Goal: Information Seeking & Learning: Learn about a topic

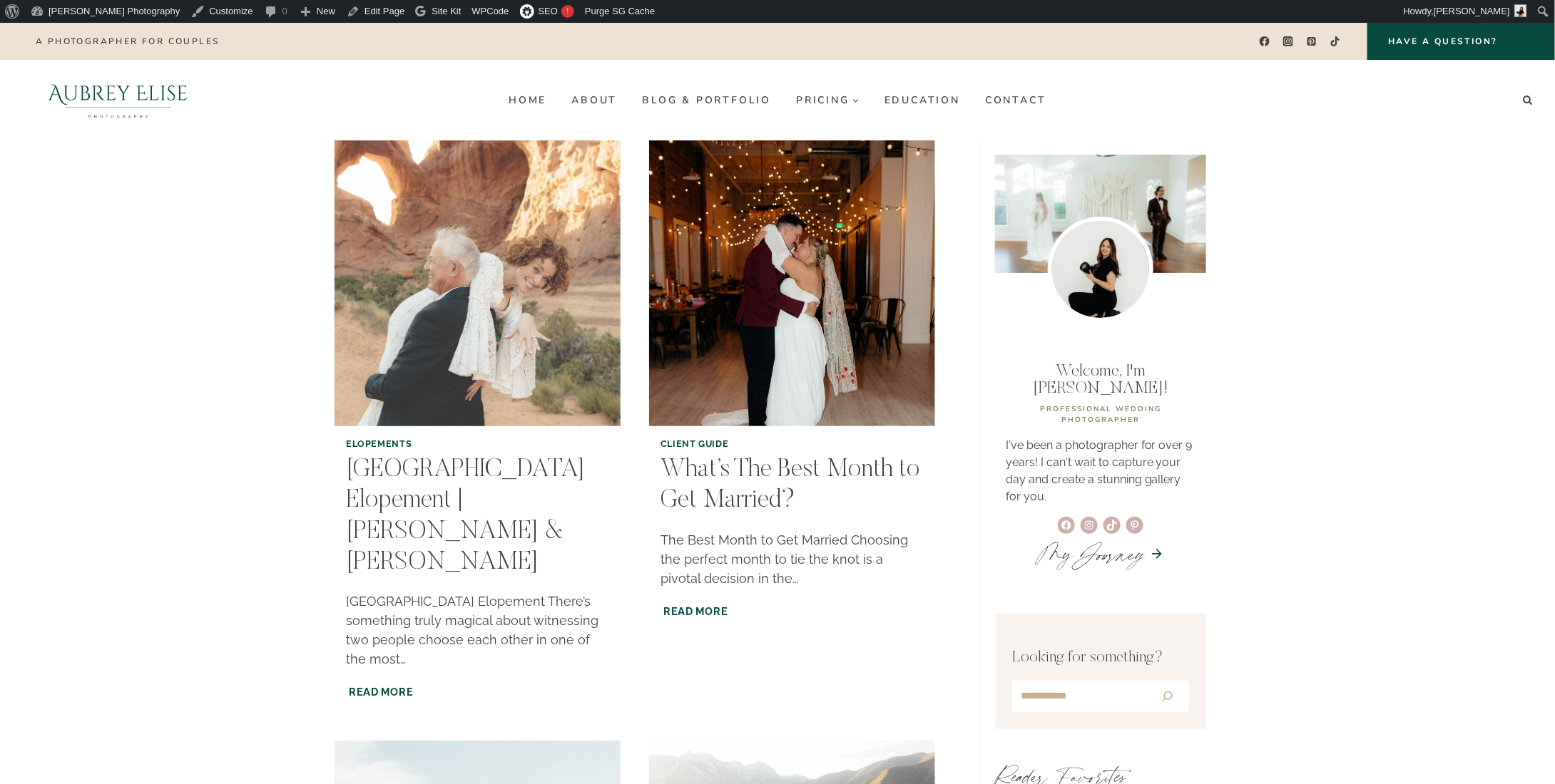
click at [564, 348] on img "Arches National Park Elopement | Tami & David" at bounding box center [477, 283] width 292 height 291
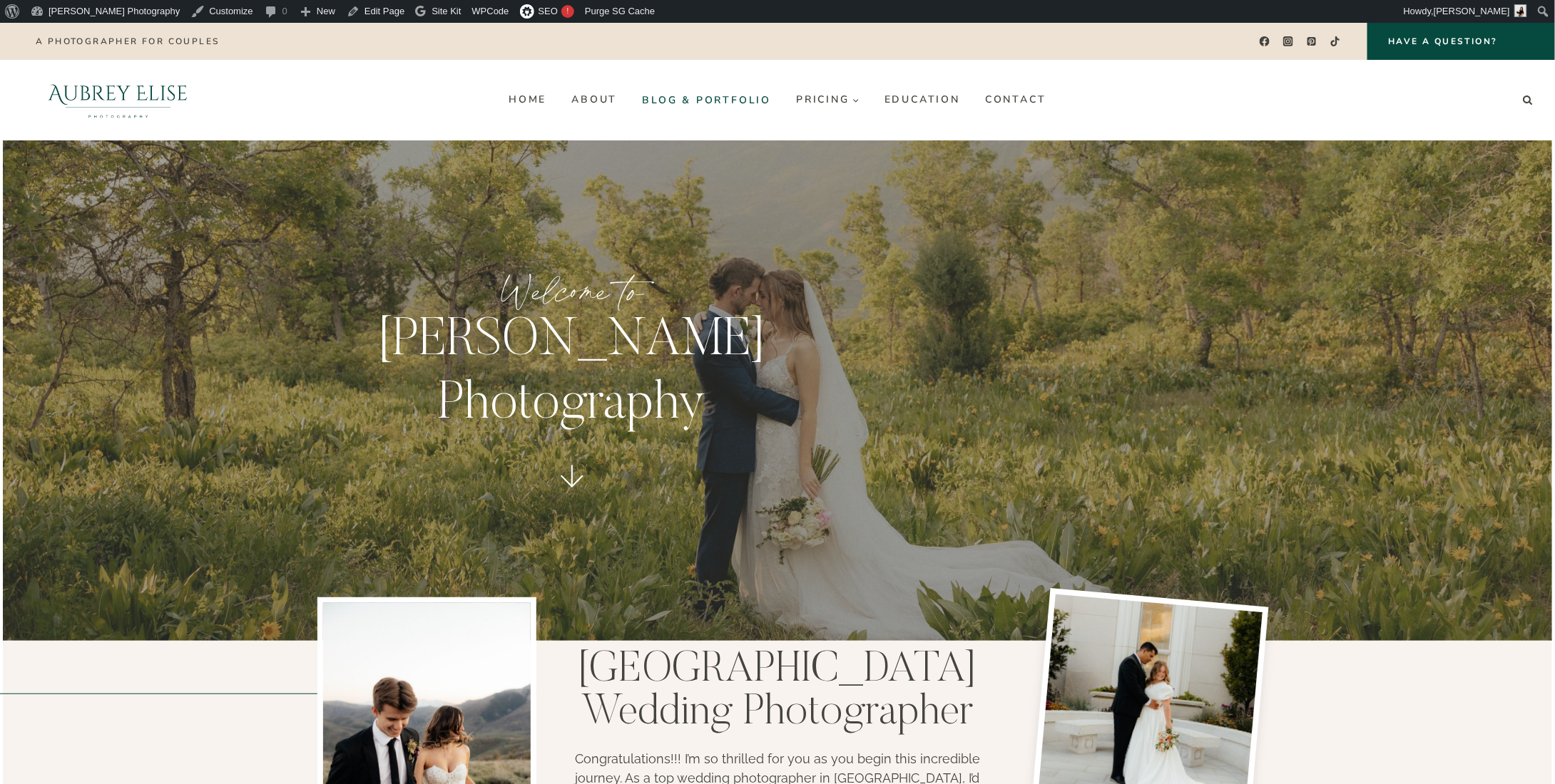
click at [704, 99] on link "Blog & Portfolio" at bounding box center [707, 99] width 154 height 23
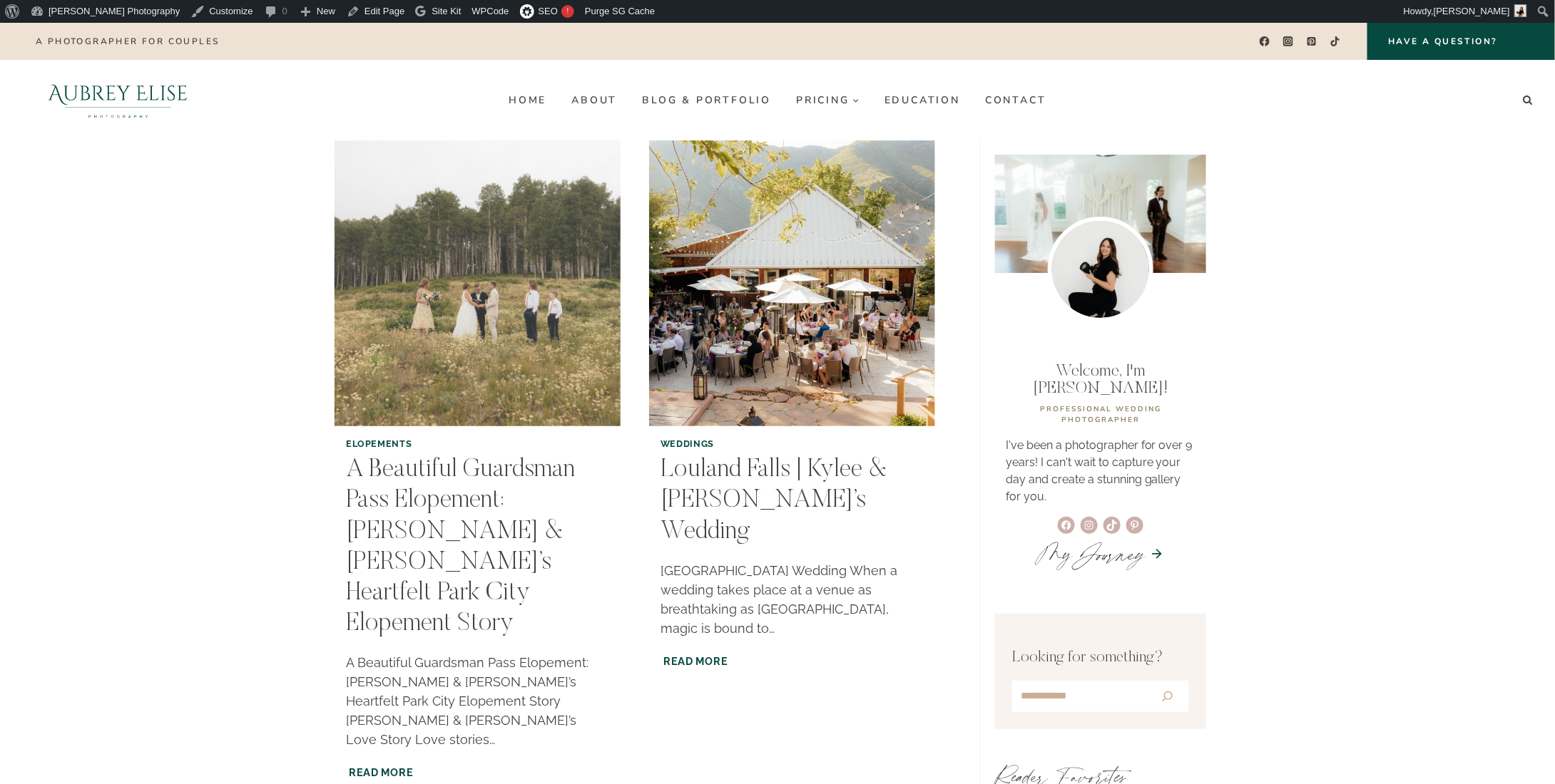
click at [511, 368] on img "A Beautiful Guardsman Pass Elopement: Michelle & Matt’s Heartfelt Park City Elo…" at bounding box center [477, 283] width 292 height 291
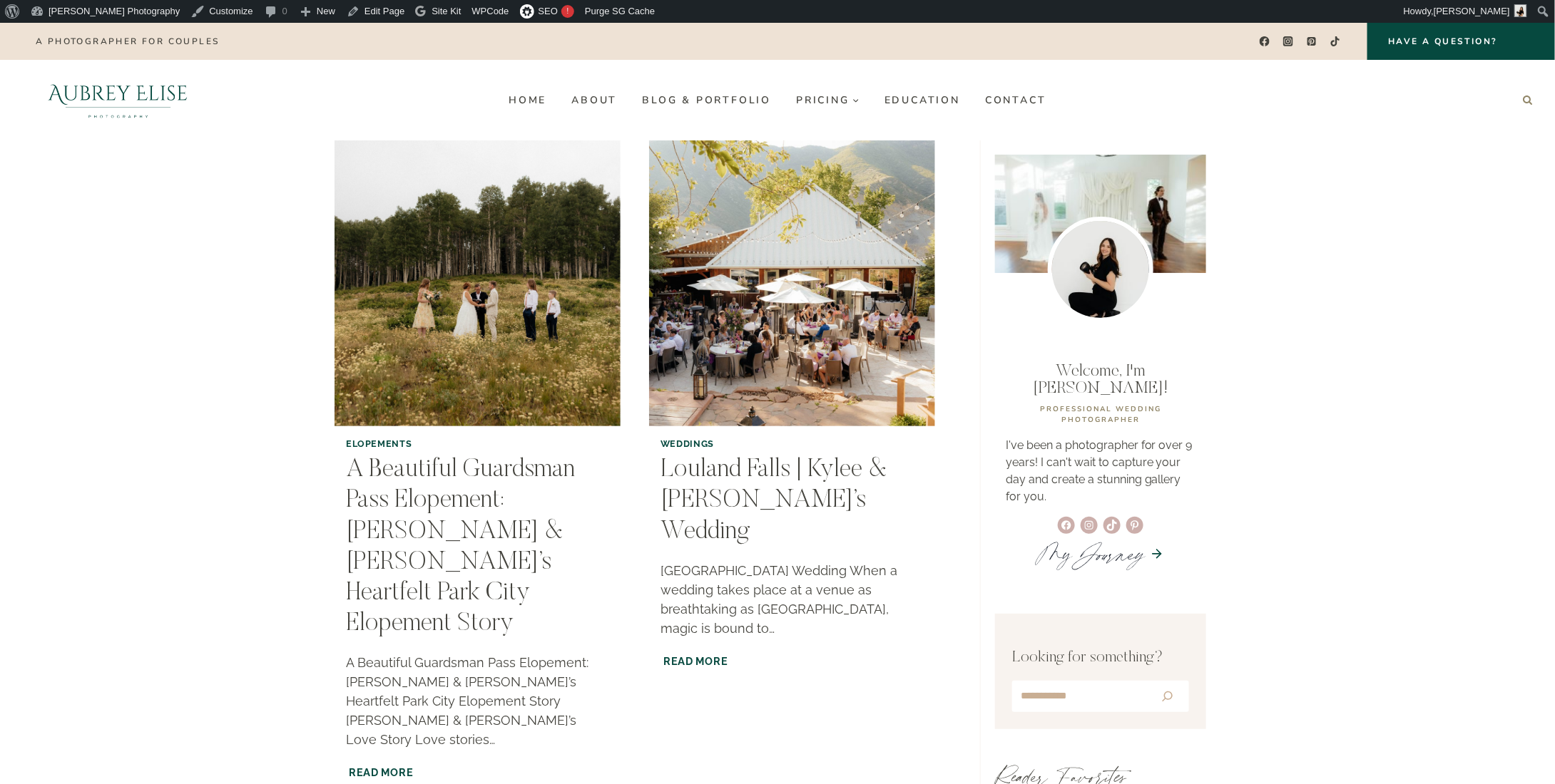
click at [1529, 99] on icon "Search" at bounding box center [1527, 99] width 10 height 10
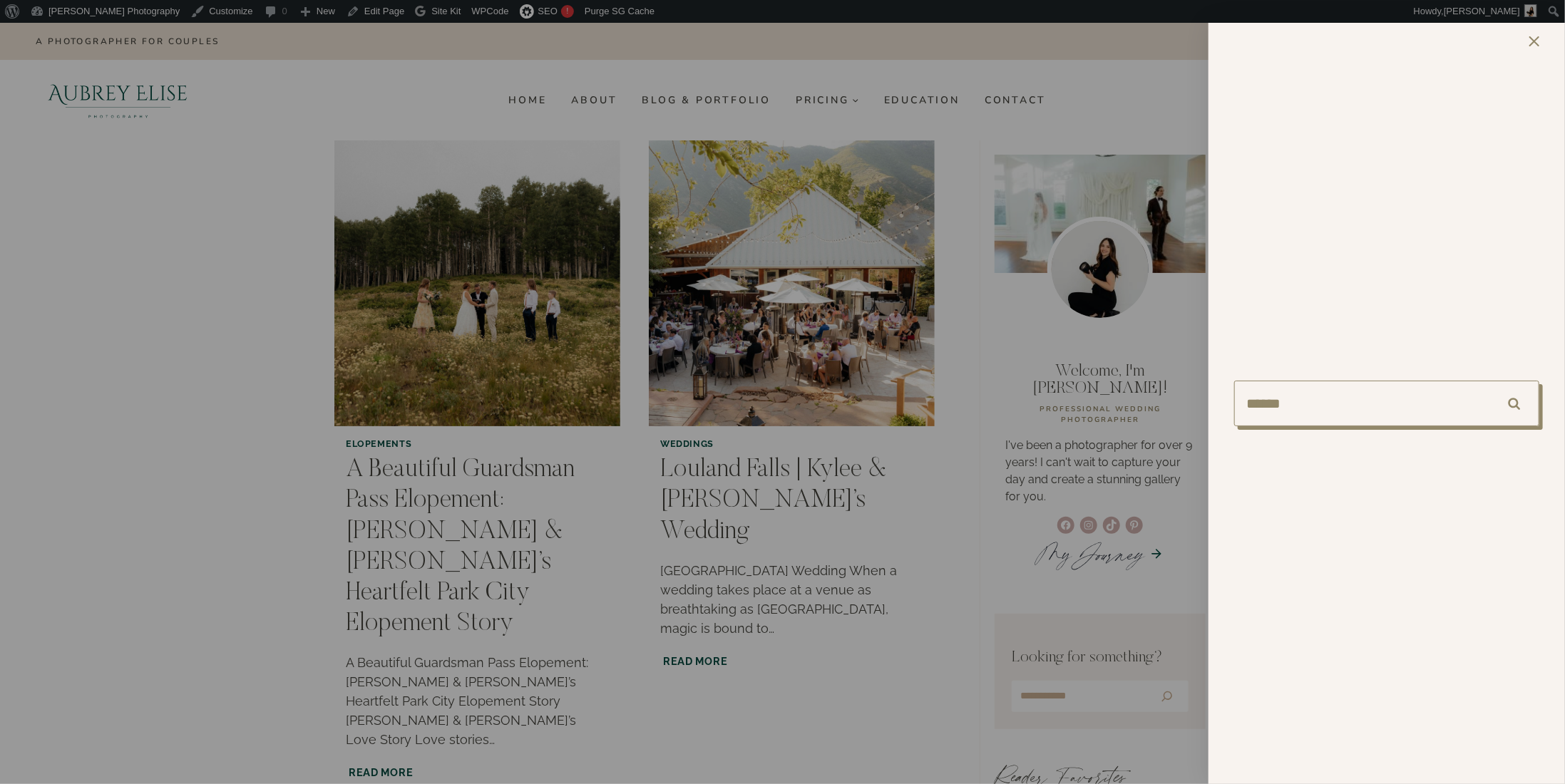
type input "******"
click at [1516, 406] on input "******" at bounding box center [1514, 403] width 50 height 46
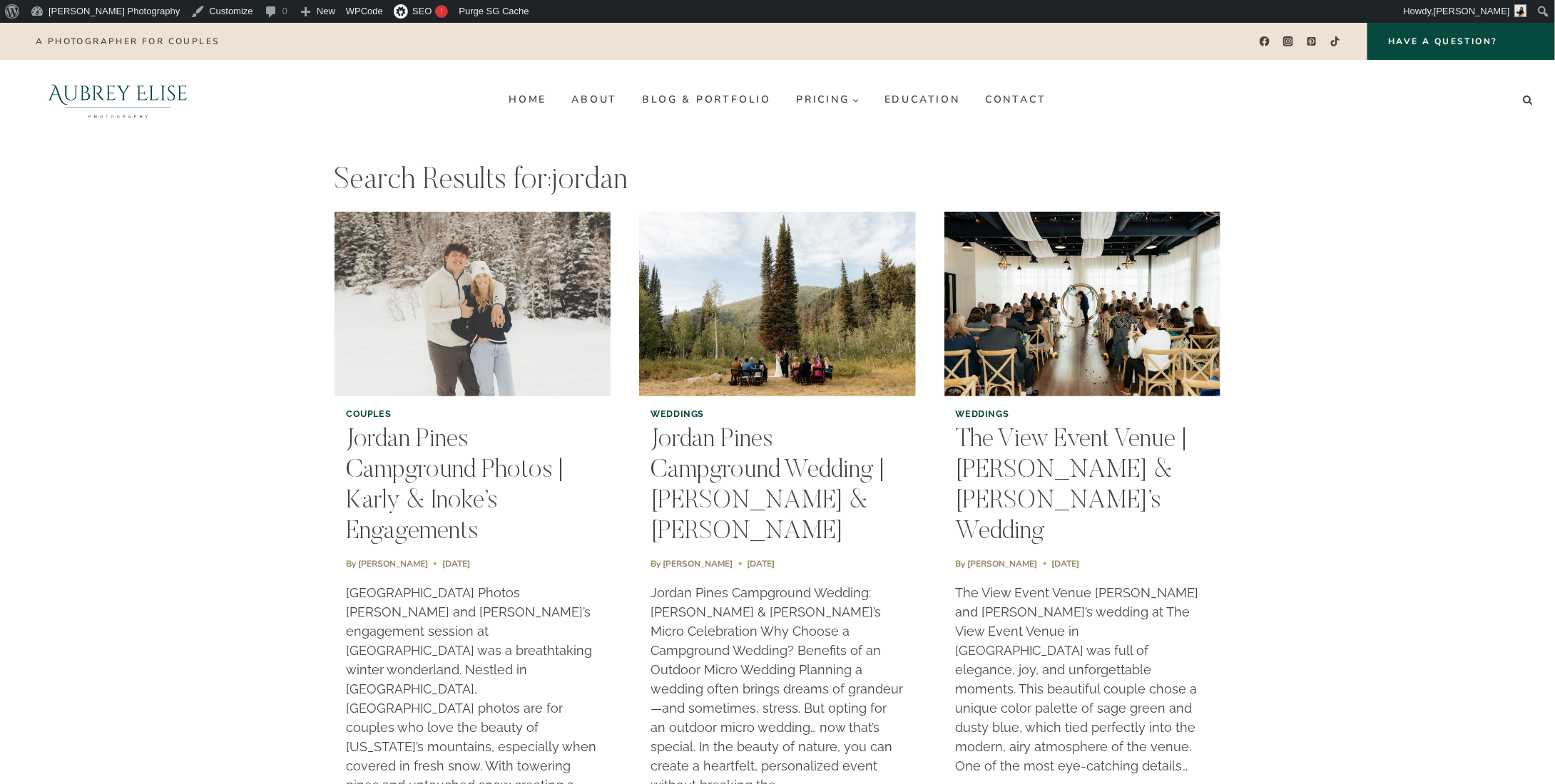
click at [504, 347] on img "Jordan Pines Campground Photos | Karly & Inoke’s Engagements" at bounding box center [473, 304] width 281 height 187
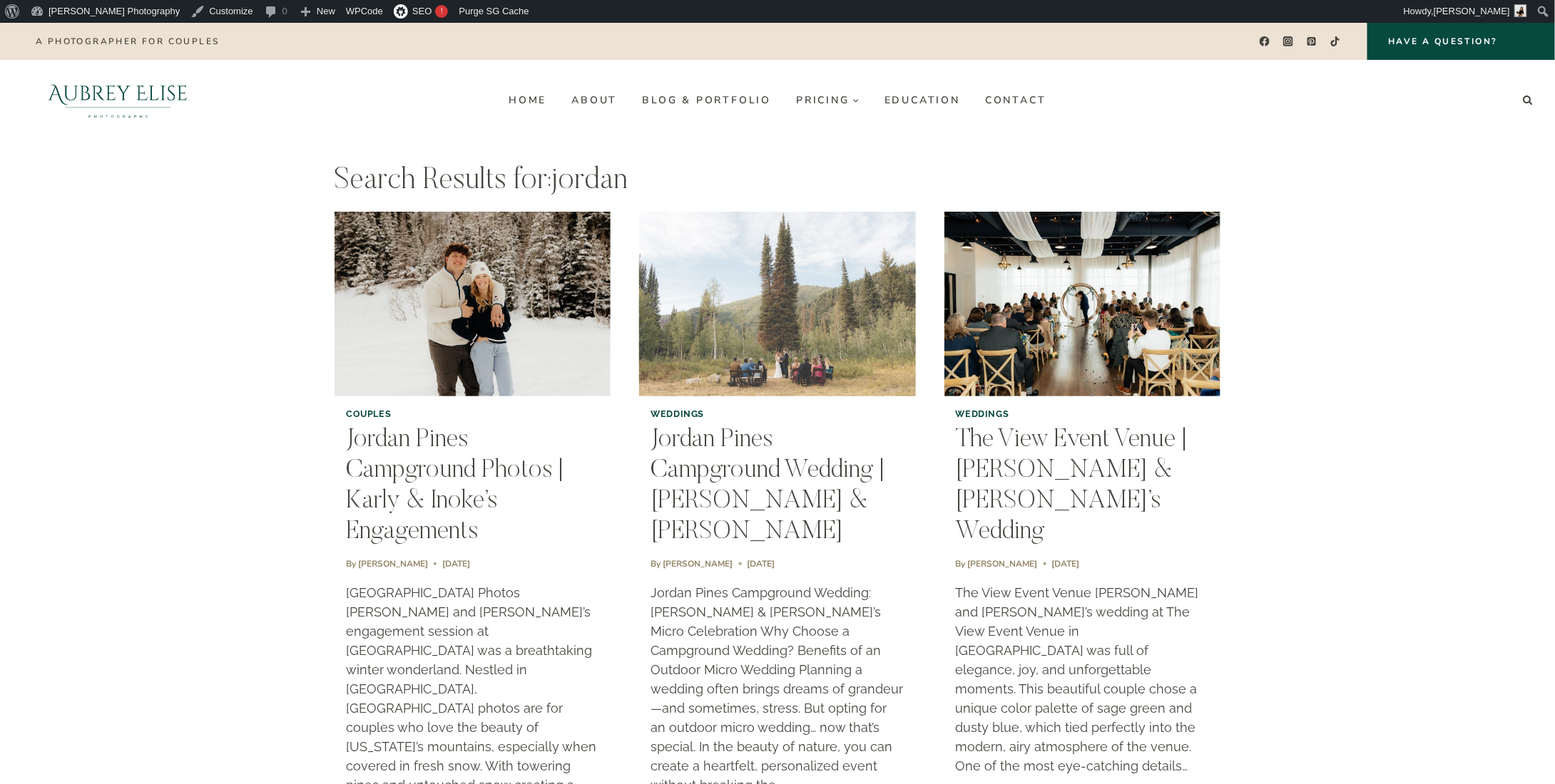
click at [843, 335] on img "Jordan Pines Campground Wedding | Kelly & Jake" at bounding box center [777, 304] width 281 height 187
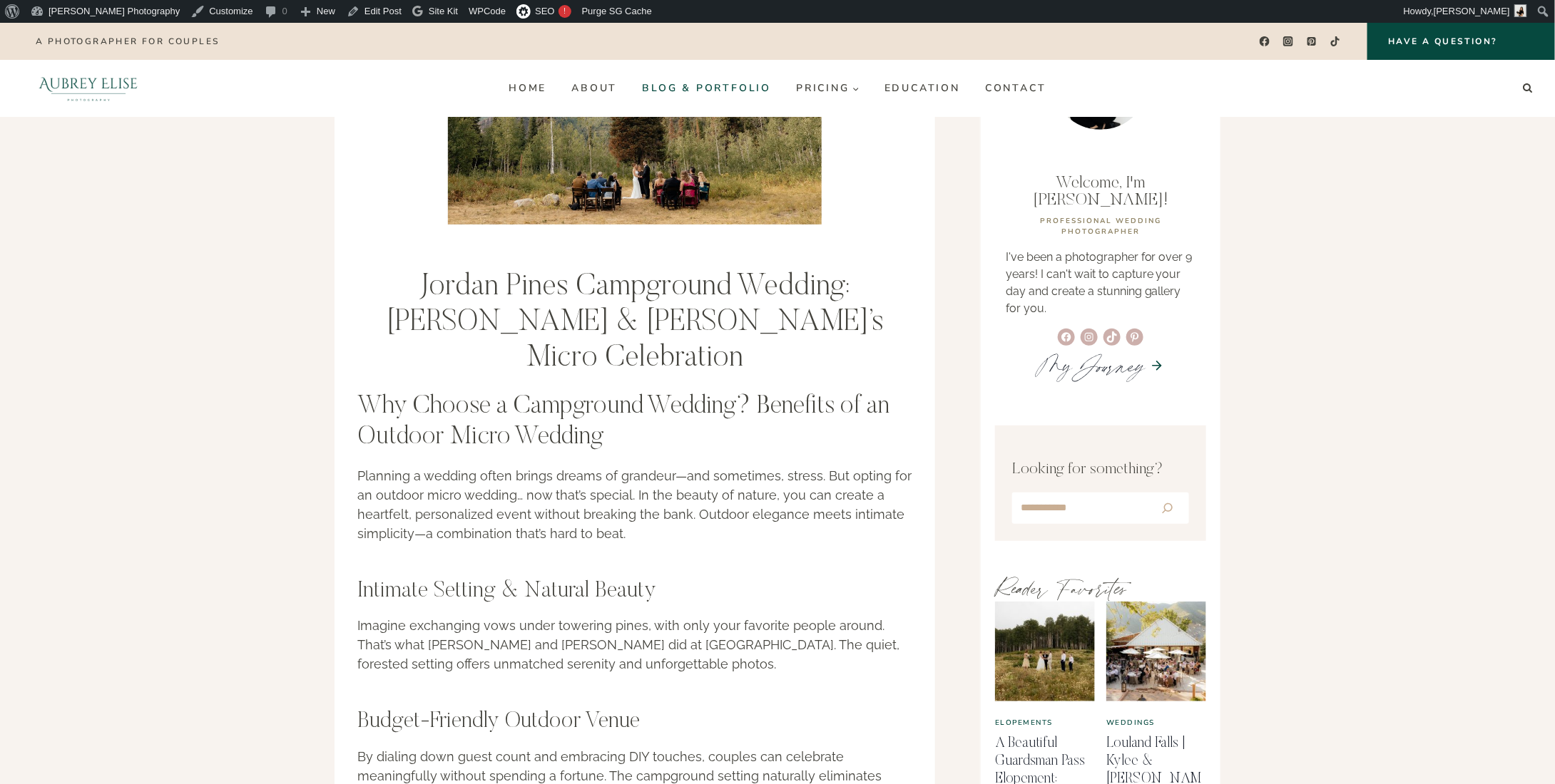
scroll to position [71, 0]
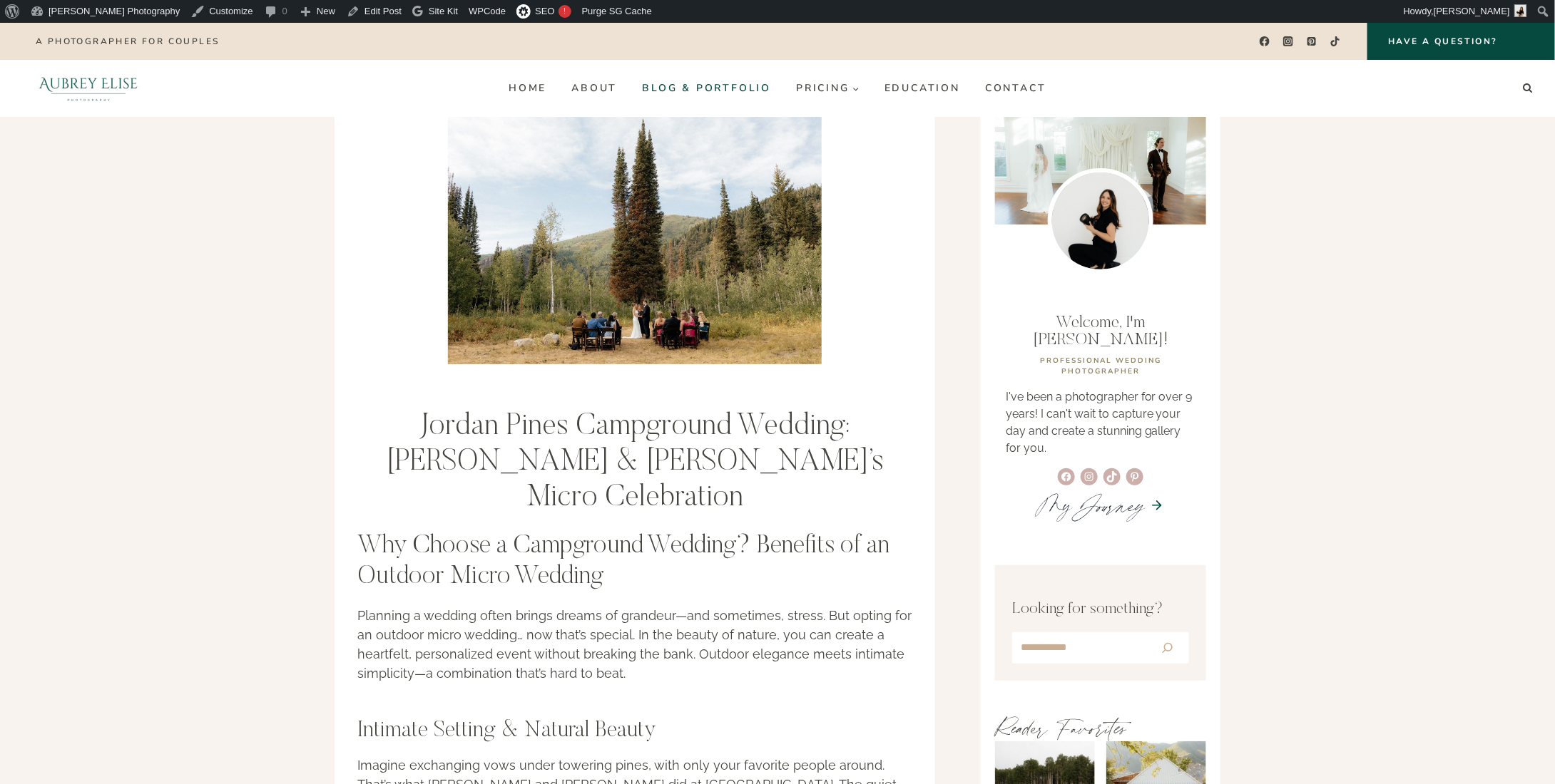
click at [703, 85] on link "Blog & Portfolio" at bounding box center [707, 88] width 154 height 23
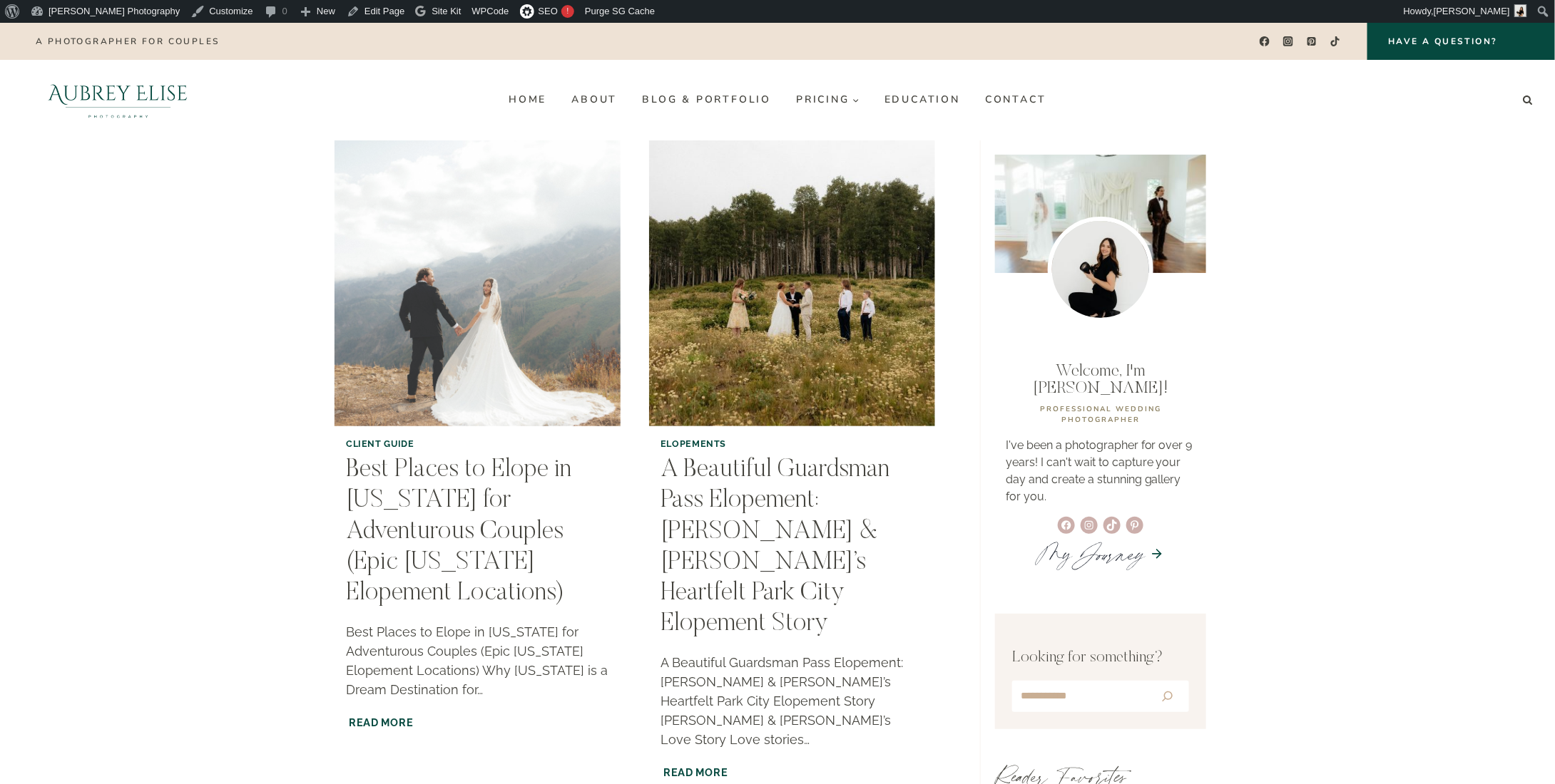
click at [400, 293] on img "Best Places to Elope in Utah for Adventurous Couples (Epic Utah Elopement Locat…" at bounding box center [477, 283] width 292 height 291
